Goal: Task Accomplishment & Management: Complete application form

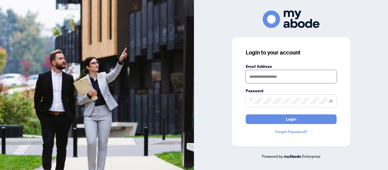
click at [254, 76] on input "text" at bounding box center [291, 76] width 91 height 13
type input "**********"
click at [246, 115] on button "Login" at bounding box center [291, 120] width 91 height 10
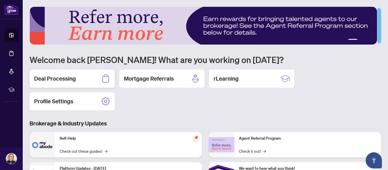
click at [69, 81] on h2 "Deal Processing" at bounding box center [55, 79] width 42 height 8
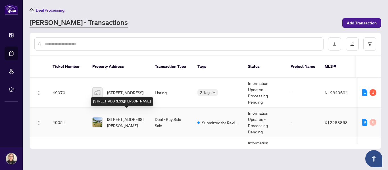
click at [126, 116] on span "684 Johnston Cres, Kincardine, Ontario N2Z 1S4, Canada" at bounding box center [126, 122] width 39 height 13
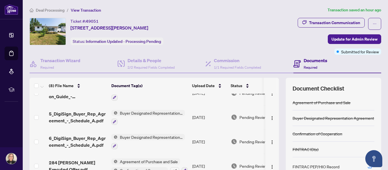
scroll to position [76, 0]
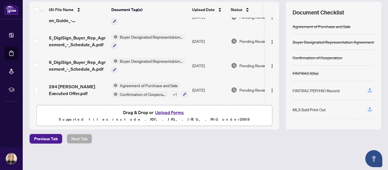
click at [167, 111] on button "Upload Forms" at bounding box center [169, 112] width 32 height 7
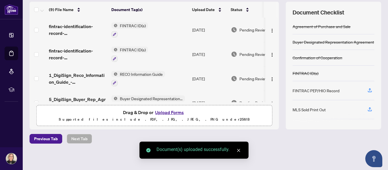
scroll to position [0, 0]
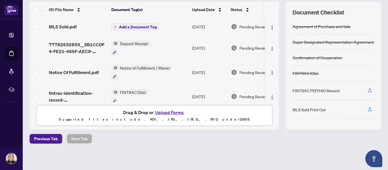
click at [137, 28] on span "Add a Document Tag" at bounding box center [138, 27] width 38 height 4
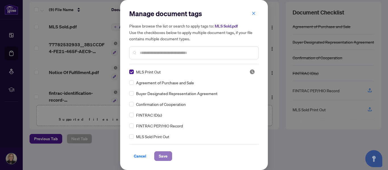
click at [163, 154] on span "Save" at bounding box center [163, 156] width 9 height 9
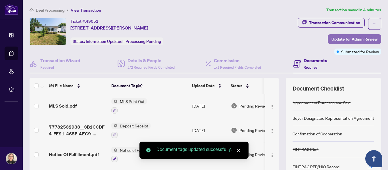
click at [337, 38] on span "Update for Admin Review" at bounding box center [355, 39] width 46 height 9
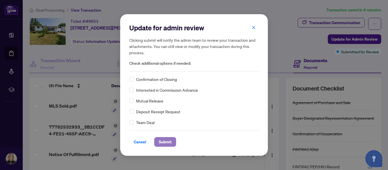
click at [167, 146] on span "Submit" at bounding box center [165, 142] width 13 height 9
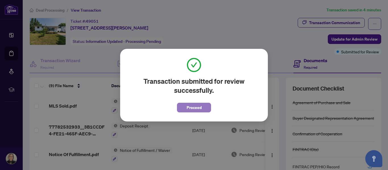
click at [193, 110] on span "Proceed" at bounding box center [194, 107] width 15 height 9
